Goal: Task Accomplishment & Management: Manage account settings

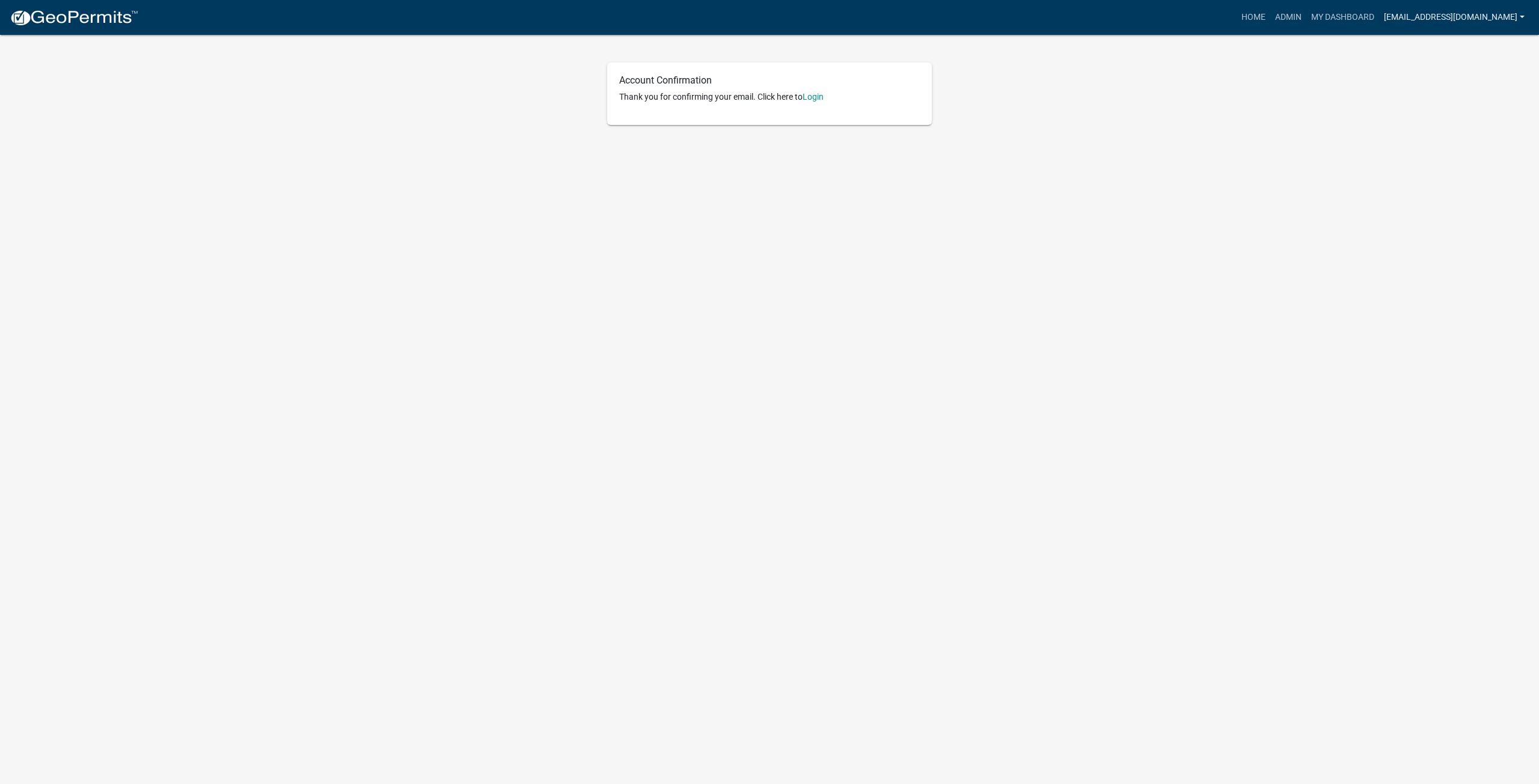
click at [1458, 19] on link "[EMAIL_ADDRESS][DOMAIN_NAME]" at bounding box center [1454, 17] width 151 height 23
click at [1461, 136] on link "Logout" at bounding box center [1477, 146] width 103 height 29
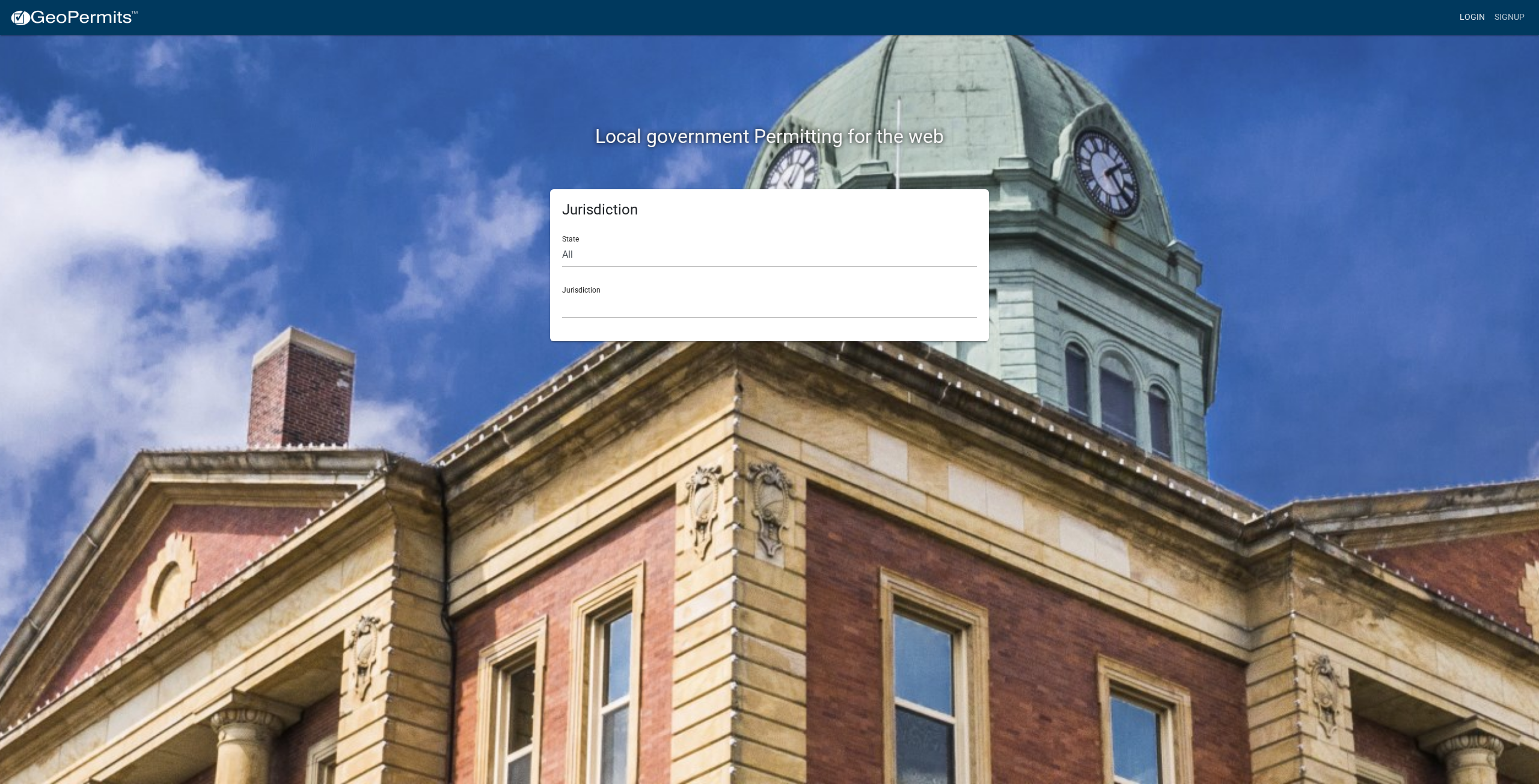
click at [1461, 20] on link "Login" at bounding box center [1471, 17] width 35 height 23
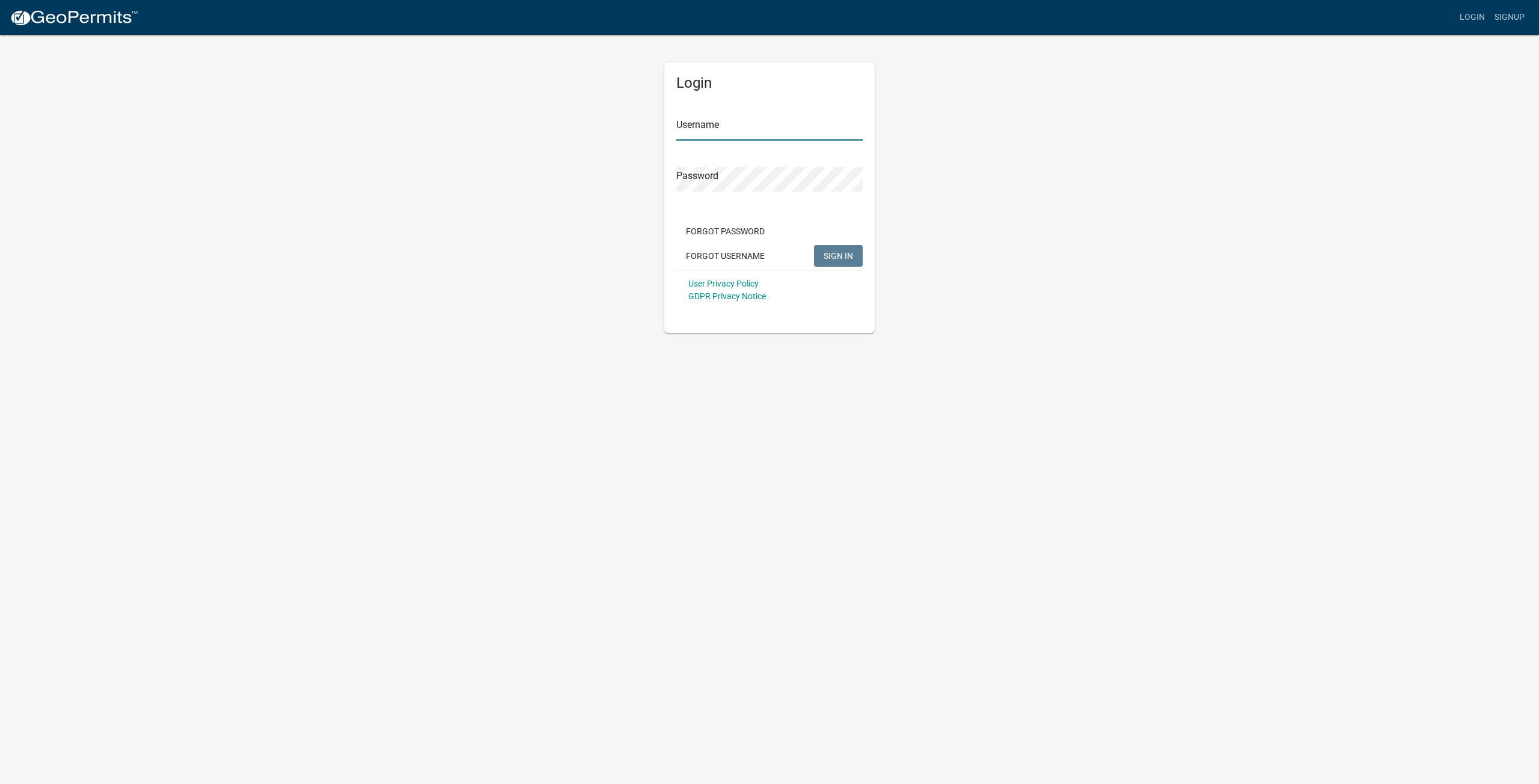
click at [779, 138] on input "Username" at bounding box center [770, 128] width 187 height 25
type input "[EMAIL_ADDRESS][DOMAIN_NAME]"
click at [814, 245] on button "SIGN IN" at bounding box center [838, 255] width 49 height 21
